Goal: Task Accomplishment & Management: Complete application form

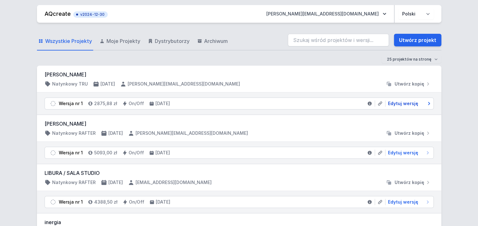
click at [411, 103] on span "Edytuj wersję" at bounding box center [403, 104] width 30 height 6
select select "opal"
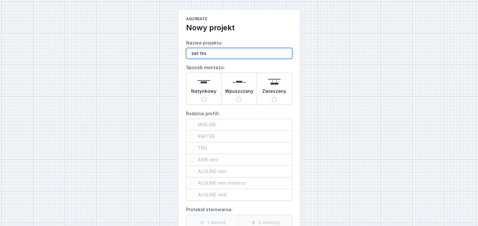
paste input "4,5 m 3000 K, wiszący, dali"
click at [254, 53] on input "set tru 4,5 m 3000 K, wiszący, dali" at bounding box center [239, 53] width 106 height 11
click at [274, 53] on input "set tru 4,5 m 3000 K, [GEOGRAPHIC_DATA], [GEOGRAPHIC_DATA]" at bounding box center [239, 53] width 106 height 11
type input "set tru 4,5 m 3000 K, zwieszany, dali ,[PERSON_NAME]"
click at [275, 100] on input "Zwieszany" at bounding box center [274, 99] width 5 height 5
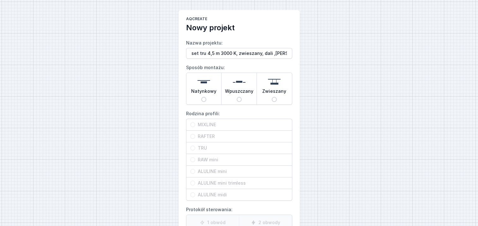
radio input "true"
click at [195, 148] on span "TRU" at bounding box center [241, 148] width 93 height 6
click at [195, 148] on input "TRU" at bounding box center [192, 148] width 5 height 5
radio input "true"
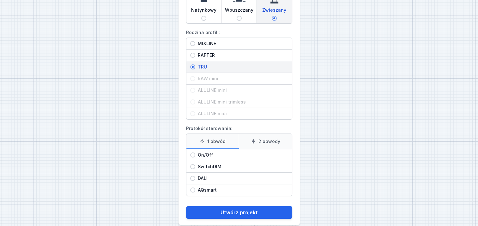
scroll to position [89, 0]
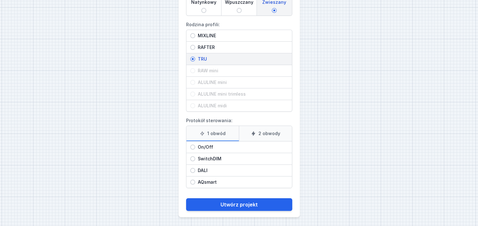
click at [204, 133] on icon at bounding box center [202, 133] width 5 height 5
click at [0, 0] on input "1 obwód" at bounding box center [0, 0] width 0 height 0
click at [196, 170] on span "DALI" at bounding box center [241, 171] width 93 height 6
click at [195, 170] on input "DALI" at bounding box center [192, 170] width 5 height 5
radio input "true"
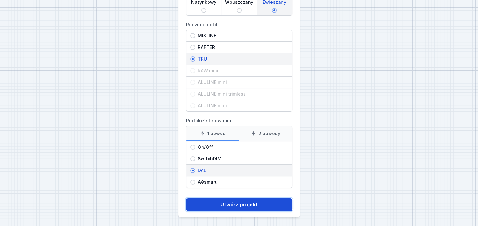
click at [214, 203] on button "Utwórz projekt" at bounding box center [239, 205] width 106 height 13
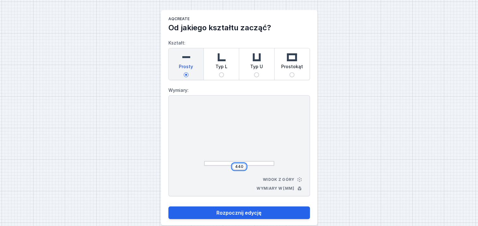
click at [243, 167] on input "440" at bounding box center [239, 166] width 10 height 5
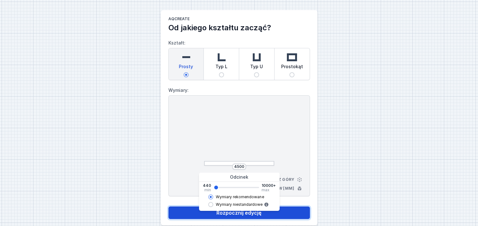
type input "4504"
click at [252, 213] on button "Rozpocznij edycję" at bounding box center [240, 213] width 142 height 13
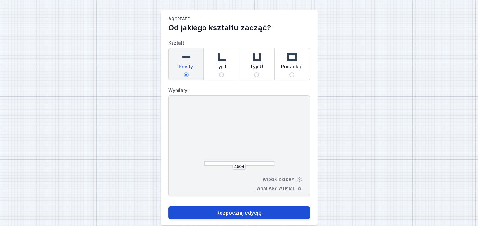
select select "M"
select select "3000"
select select "4"
select select "opal"
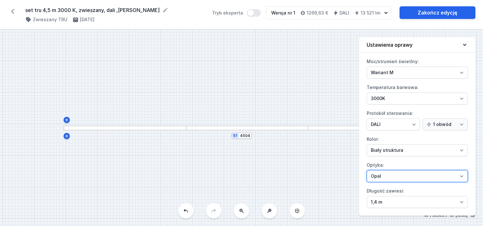
click at [425, 181] on select "Mikropryzma Opal" at bounding box center [417, 176] width 101 height 12
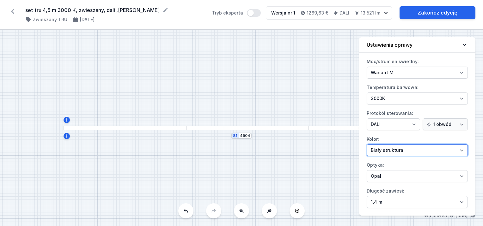
click at [433, 150] on select "Biały struktura Czarny struktura Złoty struktura Miedziany Szary Inny (z palety…" at bounding box center [417, 151] width 101 height 12
select select "2"
click at [367, 145] on select "Biały struktura Czarny struktura Złoty struktura Miedziany Szary Inny (z palety…" at bounding box center [417, 151] width 101 height 12
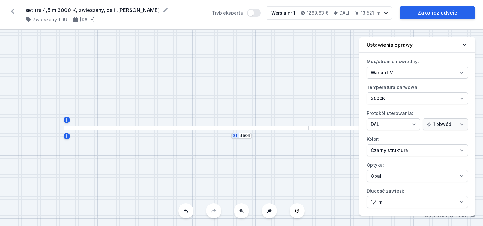
click at [266, 85] on div "S1 4504" at bounding box center [241, 128] width 483 height 197
click at [460, 179] on select "Mikropryzma Opal" at bounding box center [417, 176] width 101 height 12
click at [460, 178] on select "Mikropryzma Opal" at bounding box center [417, 176] width 101 height 12
click at [278, 165] on div "S1 4504" at bounding box center [241, 128] width 483 height 197
click at [412, 9] on link "Zakończ edycję" at bounding box center [438, 12] width 76 height 13
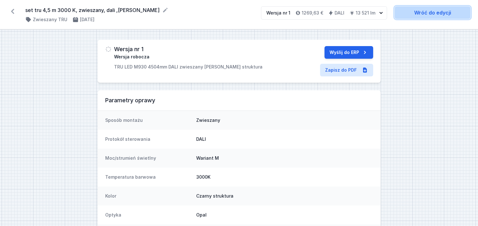
click at [413, 12] on link "Wróć do edycji" at bounding box center [433, 12] width 76 height 13
select select "M"
select select "3000"
select select "4"
select select "2"
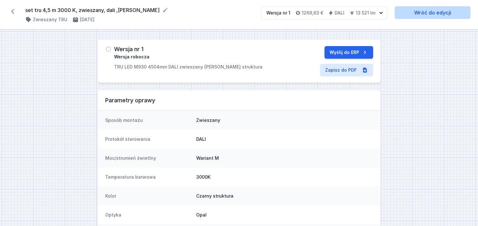
select select "opal"
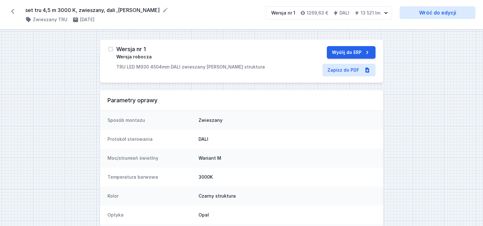
select select "M"
select select "3000"
select select "4"
select select "2"
select select "opal"
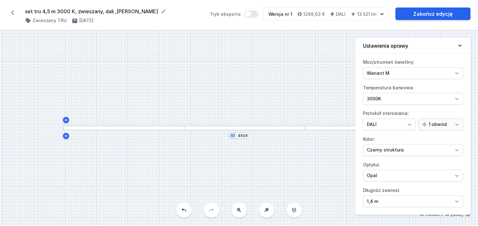
scroll to position [89, 0]
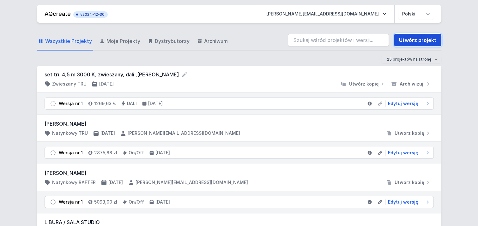
click at [411, 39] on link "Utwórz projekt" at bounding box center [417, 40] width 47 height 13
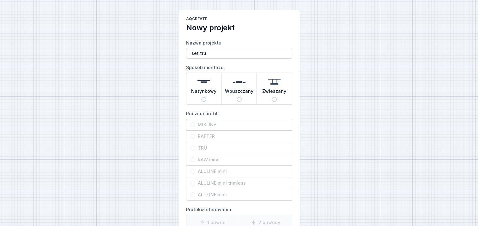
type input "set tru"
click at [283, 98] on div "Zwieszany" at bounding box center [274, 89] width 35 height 32
click at [277, 98] on input "Zwieszany" at bounding box center [274, 99] width 5 height 5
radio input "true"
click at [243, 149] on span "TRU" at bounding box center [241, 148] width 93 height 6
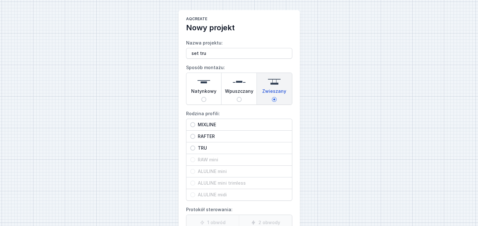
click at [195, 149] on input "TRU" at bounding box center [192, 148] width 5 height 5
radio input "true"
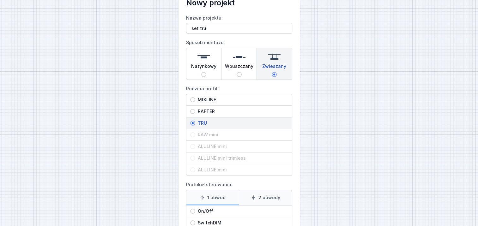
scroll to position [63, 0]
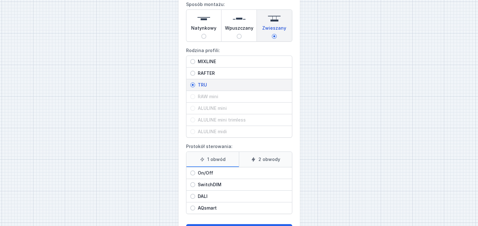
click at [215, 161] on label "1 obwód" at bounding box center [213, 159] width 53 height 15
click at [0, 0] on input "1 obwód" at bounding box center [0, 0] width 0 height 0
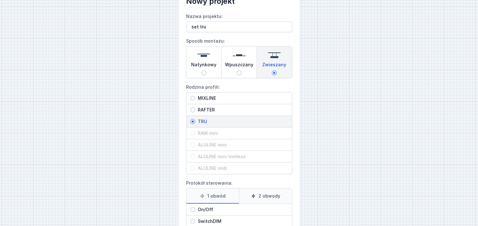
scroll to position [0, 0]
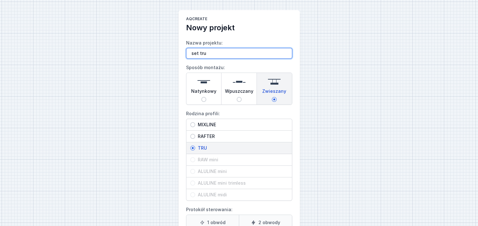
click at [212, 51] on input "set tru" at bounding box center [239, 53] width 106 height 11
paste input "1,7m 3000K, pendelend, dali stuurbaar"
click at [254, 53] on input "set tru 1,7m 3000K, pendelend, dali stuurbaar" at bounding box center [239, 53] width 106 height 11
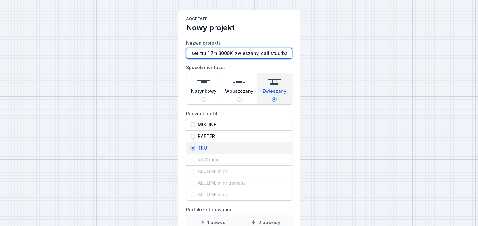
click at [288, 52] on input "set tru 1,7m 3000K, zwieszany, dali stuurbaar" at bounding box center [239, 53] width 106 height 11
click at [297, 60] on main "AQcreate Nowy projekt Nazwa projektu: set tru 1,7m 3000K, zwieszany, dali stuur…" at bounding box center [239, 158] width 121 height 297
click at [288, 52] on input "set tru 1,7m 3000K, zwieszany, dali stuurbaar" at bounding box center [239, 53] width 106 height 11
click at [124, 113] on div "AQcreate Nowy projekt Nazwa projektu: set tru 1,7m 3000K, zwieszany, dali ,[PER…" at bounding box center [239, 158] width 478 height 317
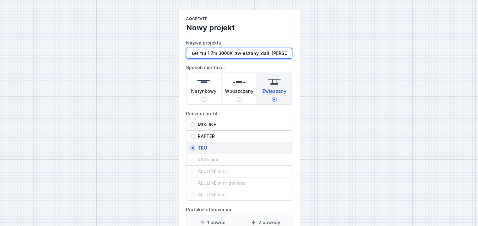
click at [266, 53] on input "set tru 1,7m 3000K, zwieszany, dali ,[PERSON_NAME]" at bounding box center [239, 53] width 106 height 11
click at [258, 52] on input "set tru 1,7m 3000K, zwieszany, dali ,[PERSON_NAME]" at bounding box center [239, 53] width 106 height 11
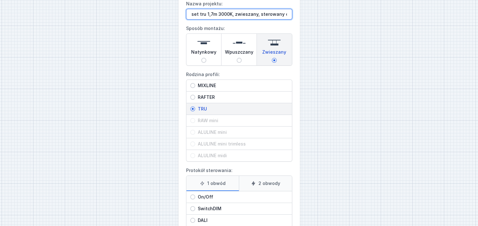
scroll to position [89, 0]
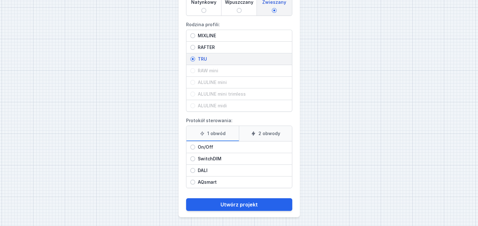
type input "set tru 1,7m 3000K, zwieszany, sterowany dali ,[PERSON_NAME]"
click at [220, 131] on label "1 obwód" at bounding box center [213, 133] width 53 height 15
click at [0, 0] on input "1 obwód" at bounding box center [0, 0] width 0 height 0
click at [199, 168] on span "DALI" at bounding box center [241, 171] width 93 height 6
click at [195, 168] on input "DALI" at bounding box center [192, 170] width 5 height 5
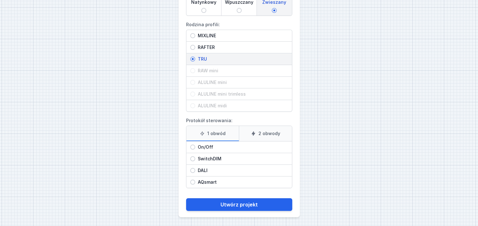
radio input "true"
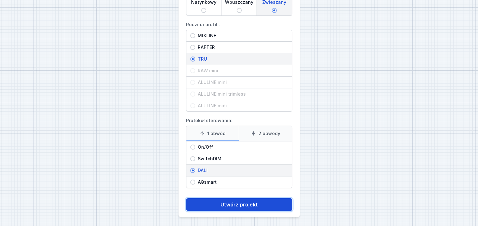
click at [235, 202] on button "Utwórz projekt" at bounding box center [239, 205] width 106 height 13
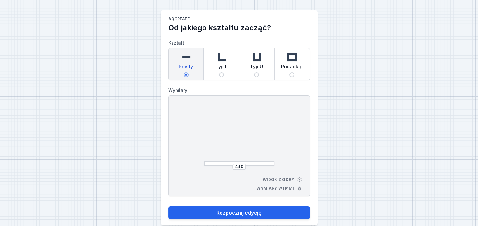
click at [244, 168] on div "440" at bounding box center [239, 167] width 14 height 6
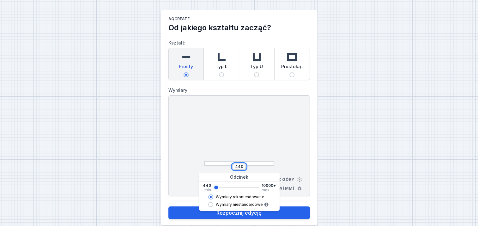
click at [242, 166] on input "440" at bounding box center [239, 166] width 10 height 5
type input "4"
type input "1700"
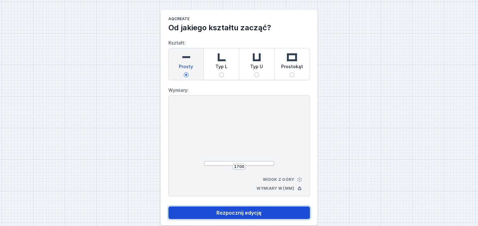
click at [259, 213] on button "Rozpocznij edycję" at bounding box center [240, 213] width 142 height 13
select select "M"
select select "3000"
select select "4"
select select "opal"
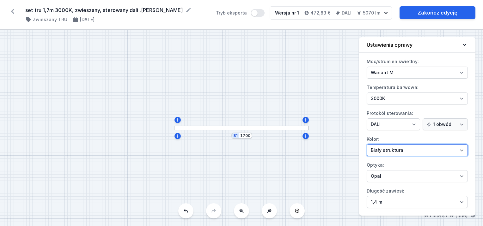
click at [409, 149] on select "Biały struktura Czarny struktura Złoty struktura Miedziany Szary Inny (z palety…" at bounding box center [417, 151] width 101 height 12
select select "2"
click at [367, 145] on select "Biały struktura Czarny struktura Złoty struktura Miedziany Szary Inny (z palety…" at bounding box center [417, 151] width 101 height 12
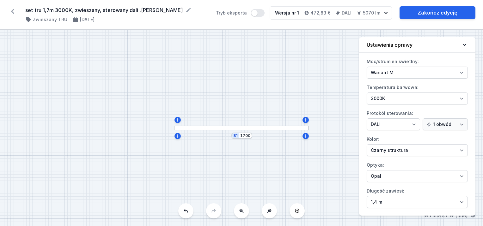
click at [311, 173] on div "S1 1700" at bounding box center [241, 128] width 483 height 197
